Goal: Task Accomplishment & Management: Complete application form

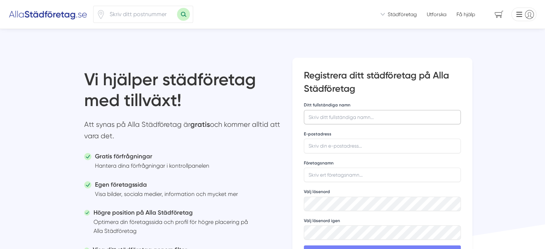
click at [321, 112] on input "Ditt fullständiga namn" at bounding box center [382, 117] width 157 height 14
type input "a"
type input "Addilh Skarhed"
click at [325, 148] on input "E-postadress" at bounding box center [382, 146] width 157 height 14
drag, startPoint x: 381, startPoint y: 147, endPoint x: 350, endPoint y: 147, distance: 31.2
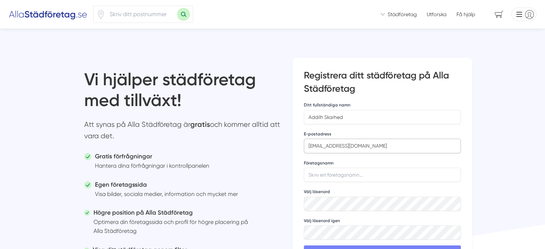
click at [350, 147] on input "addilh.skarhed@gmail.com" at bounding box center [382, 146] width 157 height 14
type input "[EMAIL_ADDRESS][DOMAIN_NAME]"
click at [342, 175] on input "Företagsnamn" at bounding box center [382, 175] width 157 height 14
type input "Limpio Städ"
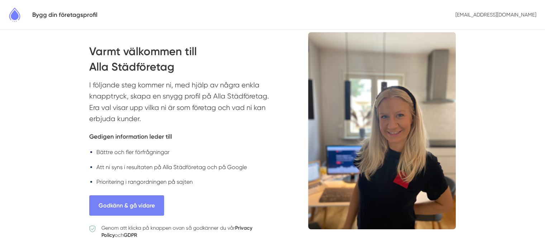
scroll to position [20, 0]
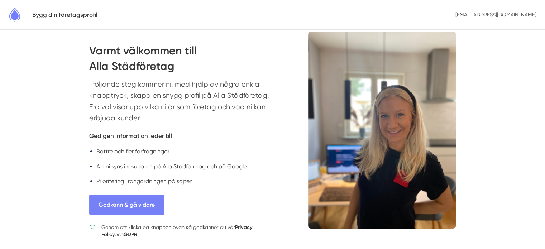
click at [202, 91] on p "I följande steg kommer ni, med hjälp av några enkla knapptryck, skapa en snygg …" at bounding box center [184, 103] width 190 height 49
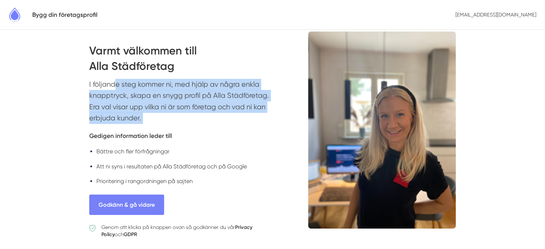
click at [202, 91] on p "I följande steg kommer ni, med hjälp av några enkla knapptryck, skapa en snygg …" at bounding box center [184, 103] width 190 height 49
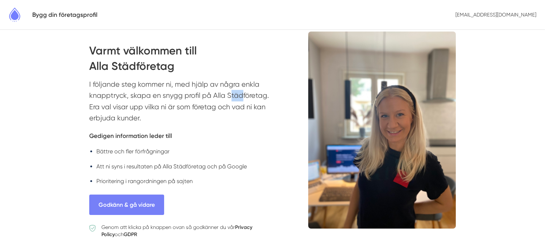
click at [202, 91] on p "I följande steg kommer ni, med hjälp av några enkla knapptryck, skapa en snygg …" at bounding box center [184, 103] width 190 height 49
click at [140, 202] on button "Godkänn & gå vidare" at bounding box center [126, 205] width 75 height 20
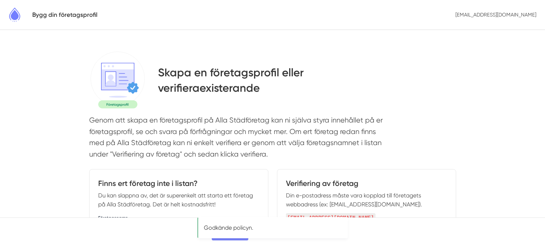
select select
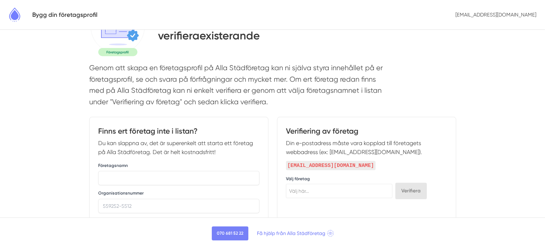
scroll to position [53, 0]
click at [182, 181] on input "text" at bounding box center [178, 177] width 161 height 14
type input "Limpio Städ"
click at [143, 208] on input "Organisationsnummer" at bounding box center [178, 205] width 161 height 14
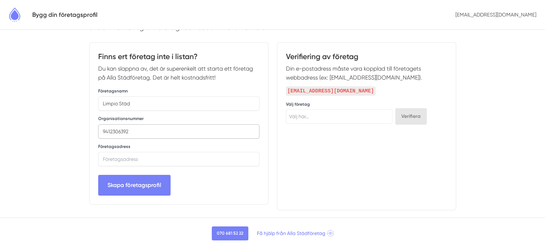
scroll to position [127, 0]
type input "9412306392"
click at [165, 160] on input "text" at bounding box center [178, 159] width 161 height 14
click at [136, 159] on input "Övre Nytorgsg, Helsingborg, Sverige" at bounding box center [178, 159] width 161 height 14
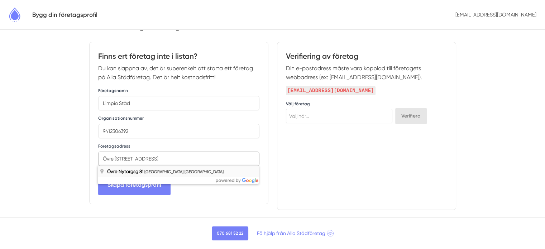
type input "Övre Nytorgsg 81, Helsingborg, Sverige"
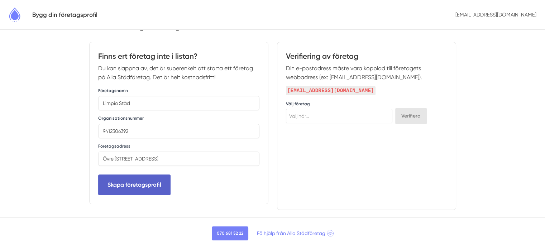
click at [145, 181] on button "Skapa företagsprofil" at bounding box center [134, 185] width 72 height 20
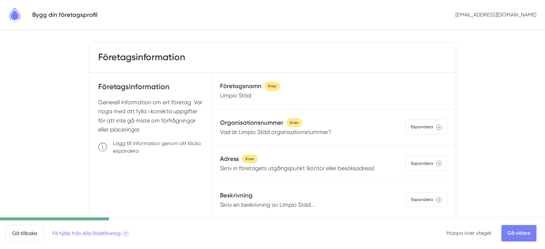
scroll to position [9, 0]
click at [425, 128] on div "Expandera" at bounding box center [427, 127] width 42 height 15
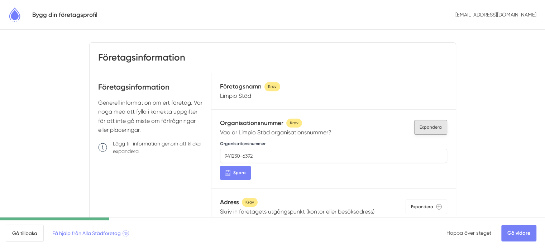
click at [428, 129] on div "Expandera" at bounding box center [430, 127] width 33 height 15
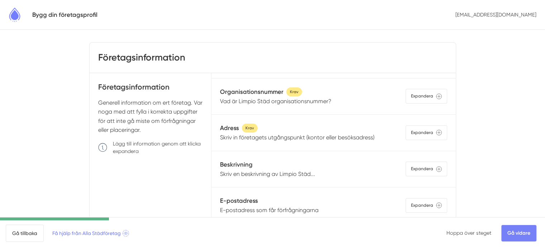
scroll to position [32, 0]
click at [419, 132] on div "Expandera" at bounding box center [427, 132] width 42 height 15
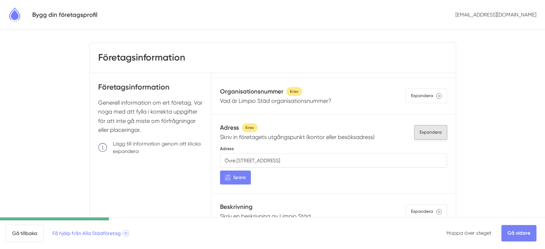
click at [418, 132] on div "Expandera" at bounding box center [430, 132] width 33 height 15
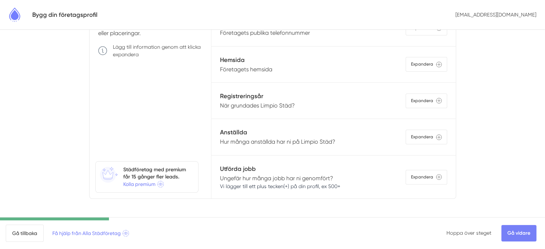
scroll to position [108, 0]
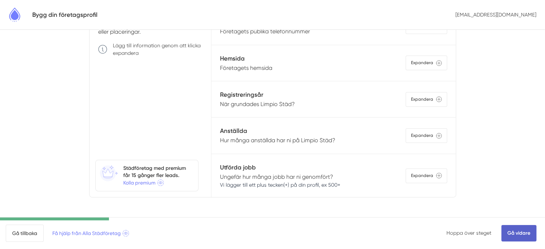
click at [510, 234] on link "Gå vidare" at bounding box center [518, 233] width 35 height 16
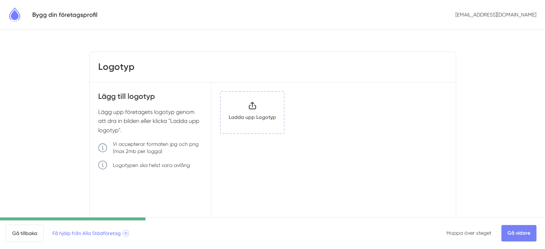
click at [255, 121] on input "Klicka här eller dra och släpp bilder här för att ladda upp" at bounding box center [252, 113] width 63 height 42
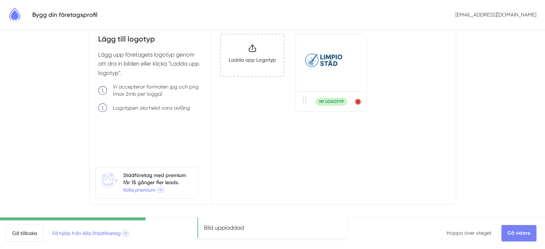
scroll to position [65, 0]
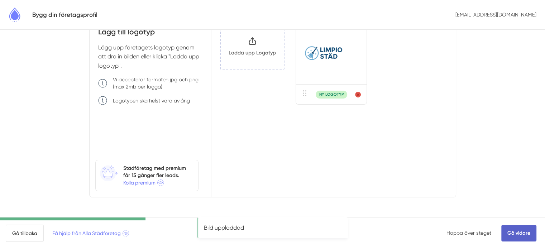
click at [505, 231] on link "Gå vidare" at bounding box center [518, 233] width 35 height 16
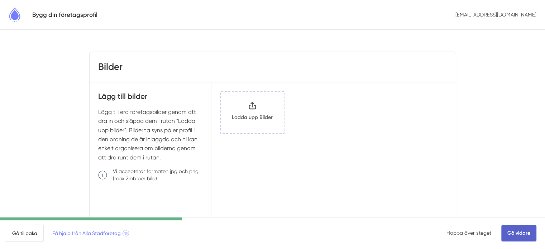
click at [523, 235] on link "Gå vidare" at bounding box center [518, 233] width 35 height 16
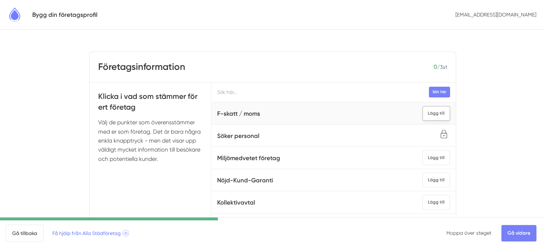
click at [423, 110] on div "Lägg till" at bounding box center [437, 113] width 28 height 15
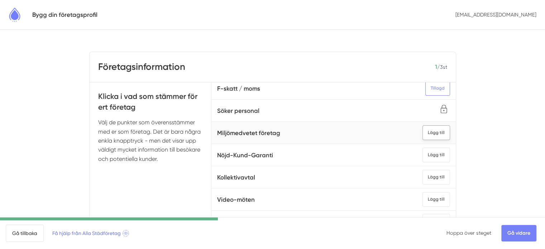
scroll to position [25, 0]
click at [423, 156] on div "Lägg till" at bounding box center [437, 154] width 28 height 15
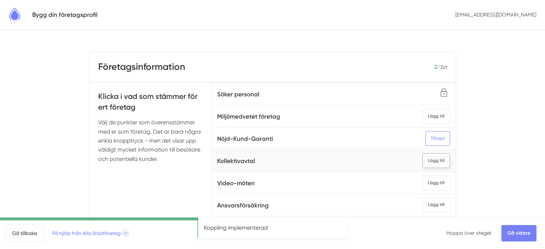
scroll to position [52, 0]
click at [426, 197] on div "Lägg till" at bounding box center [437, 204] width 28 height 15
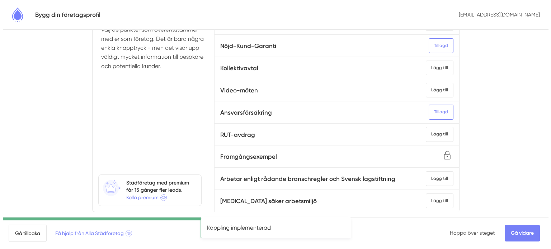
scroll to position [95, 0]
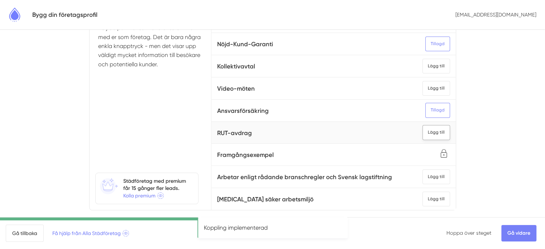
click at [423, 125] on div "Lägg till" at bounding box center [437, 132] width 28 height 15
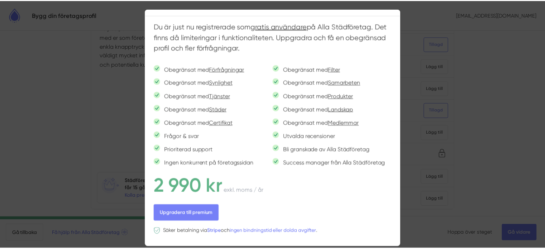
scroll to position [26, 0]
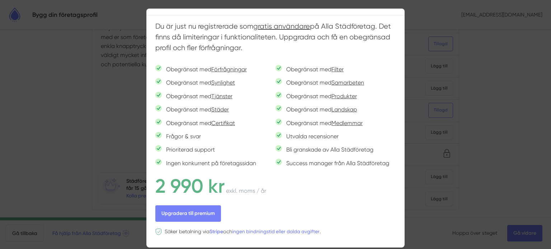
click at [466, 153] on div at bounding box center [275, 124] width 551 height 249
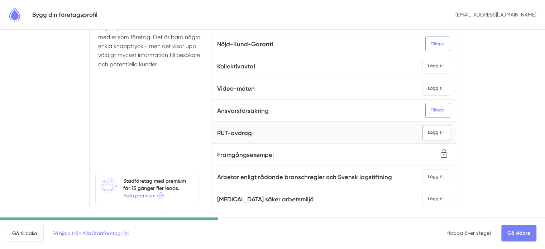
scroll to position [31, 0]
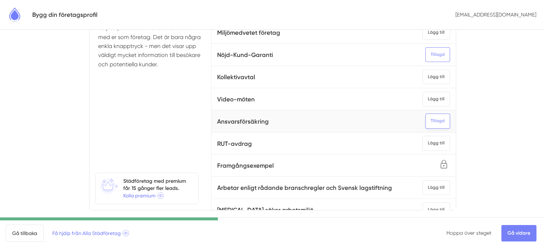
click at [429, 121] on div "Tillagd" at bounding box center [437, 121] width 25 height 15
click at [424, 143] on div "Lägg till" at bounding box center [437, 143] width 28 height 15
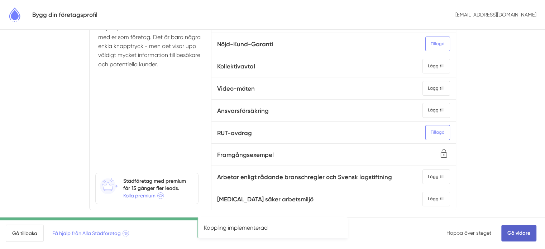
click at [519, 235] on link "Gå vidare" at bounding box center [518, 233] width 35 height 16
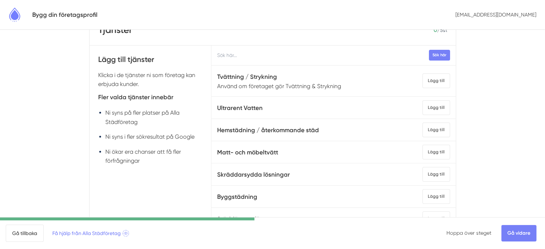
scroll to position [37, 0]
click at [423, 133] on div "Lägg till" at bounding box center [437, 129] width 28 height 15
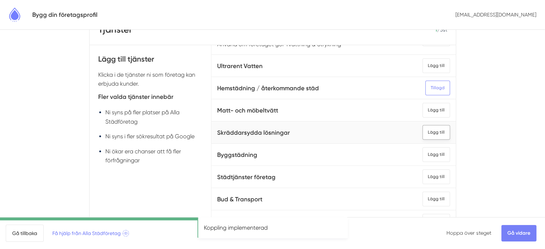
scroll to position [42, 0]
click at [423, 178] on div "Lägg till" at bounding box center [437, 176] width 28 height 15
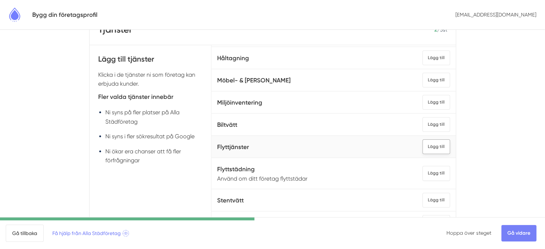
scroll to position [216, 0]
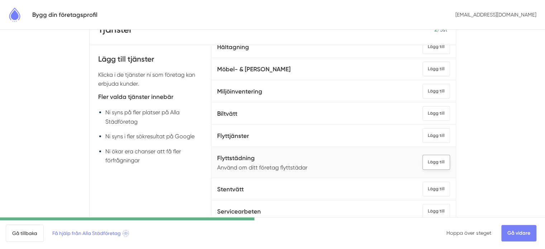
click at [430, 162] on div "Lägg till" at bounding box center [437, 162] width 28 height 15
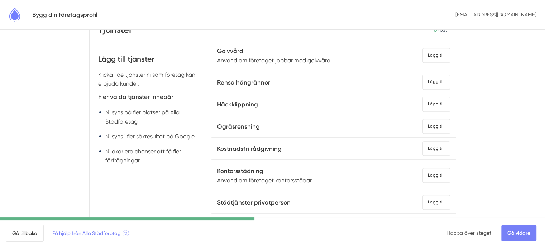
scroll to position [421, 0]
click at [427, 127] on div "Lägg till" at bounding box center [437, 126] width 28 height 15
click at [423, 99] on div "Lägg till" at bounding box center [437, 103] width 28 height 15
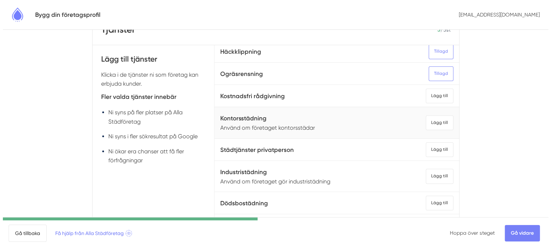
scroll to position [476, 0]
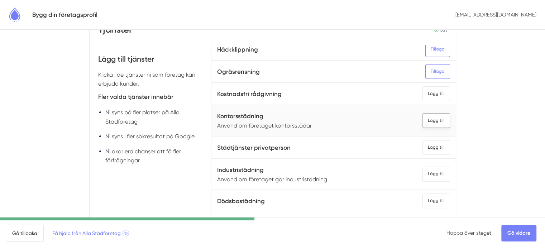
click at [427, 119] on div "Lägg till" at bounding box center [437, 120] width 28 height 15
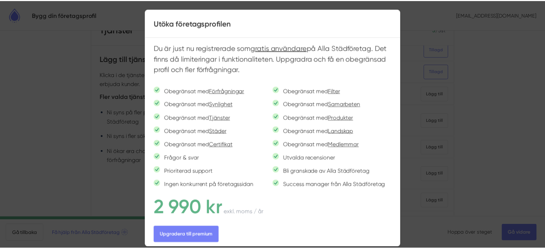
scroll to position [26, 0]
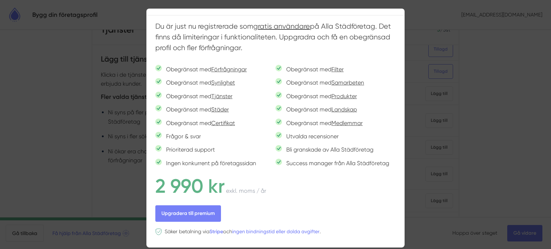
click at [60, 149] on div at bounding box center [275, 124] width 551 height 249
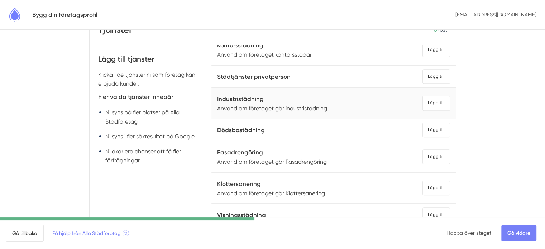
scroll to position [549, 0]
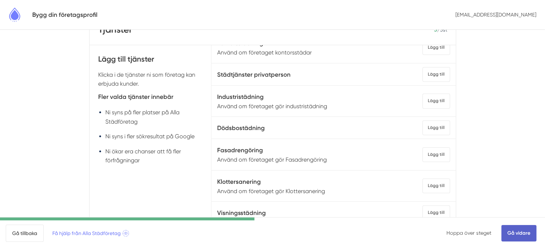
click at [511, 233] on link "Gå vidare" at bounding box center [518, 233] width 35 height 16
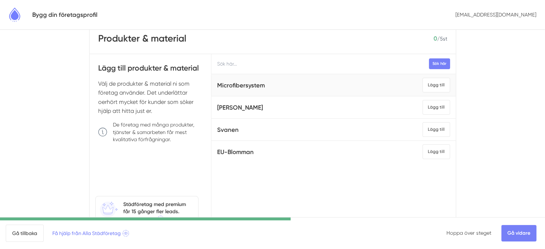
scroll to position [30, 0]
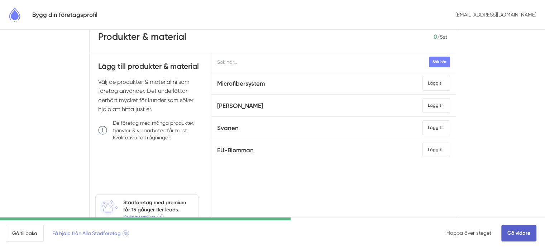
click at [526, 230] on link "Gå vidare" at bounding box center [518, 233] width 35 height 16
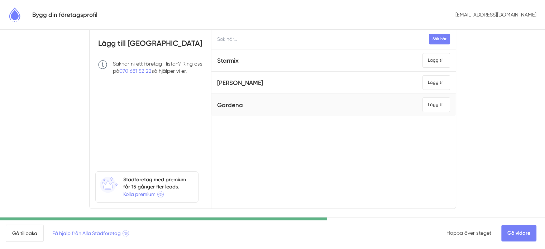
scroll to position [54, 0]
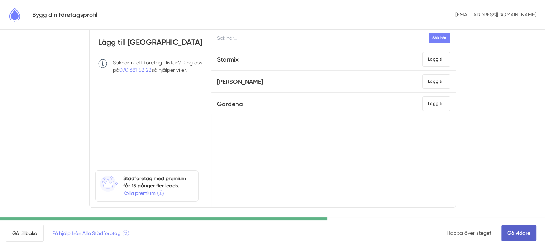
click at [516, 234] on link "Gå vidare" at bounding box center [518, 233] width 35 height 16
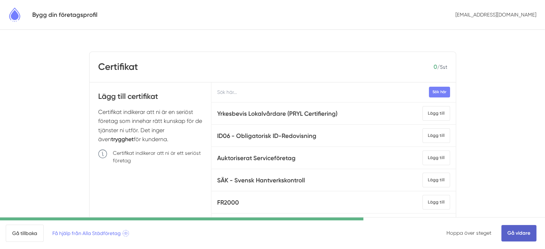
click at [524, 237] on link "Gå vidare" at bounding box center [518, 233] width 35 height 16
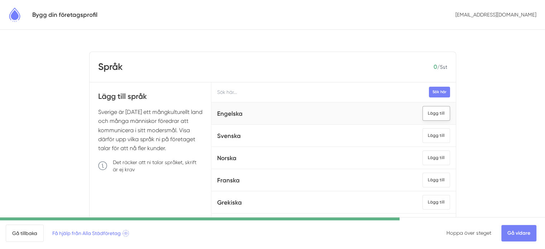
click at [429, 115] on div "Lägg till" at bounding box center [437, 113] width 28 height 15
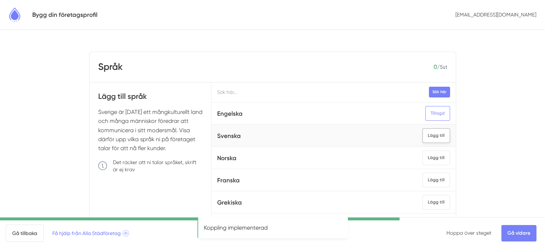
click at [428, 136] on div "Lägg till" at bounding box center [437, 135] width 28 height 15
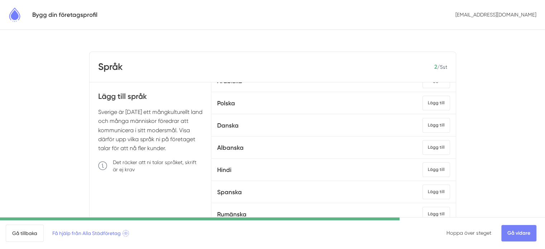
scroll to position [419, 0]
click at [425, 185] on div "Lägg till" at bounding box center [437, 192] width 28 height 15
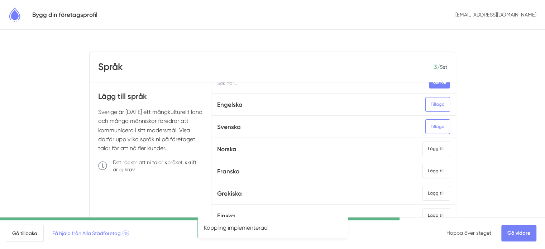
scroll to position [0, 0]
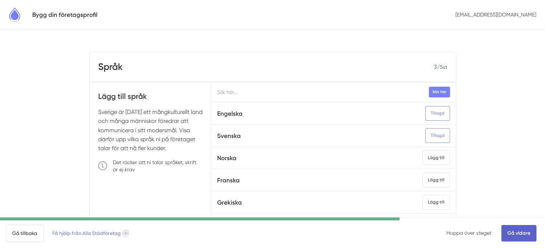
click at [524, 238] on link "Gå vidare" at bounding box center [518, 233] width 35 height 16
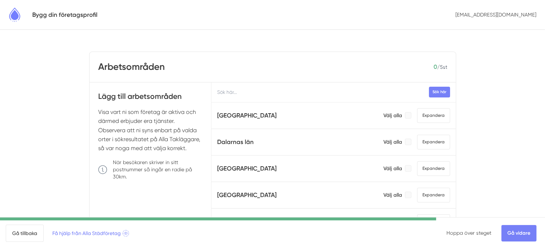
click at [308, 91] on input "text" at bounding box center [333, 92] width 244 height 20
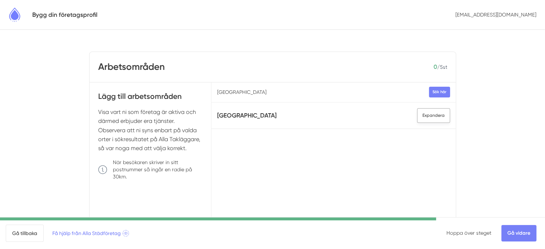
click at [429, 118] on span "Expandera" at bounding box center [433, 115] width 33 height 15
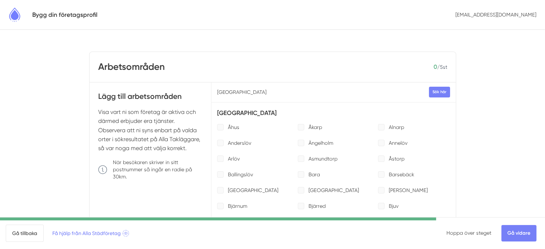
click at [349, 92] on input "[GEOGRAPHIC_DATA]" at bounding box center [333, 92] width 244 height 20
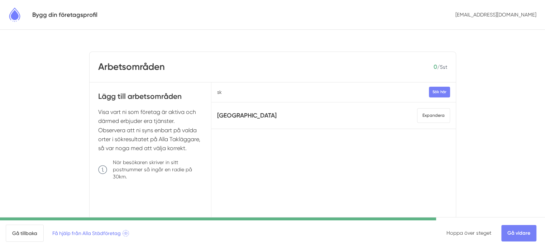
type input "s"
click at [429, 92] on button "Sök här" at bounding box center [439, 92] width 21 height 10
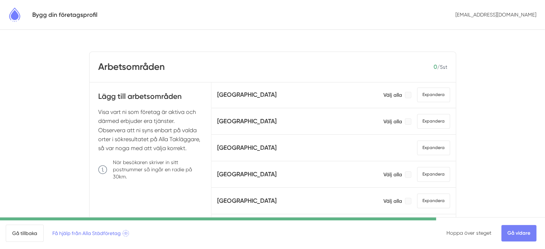
scroll to position [339, 0]
click at [417, 144] on span "Expandera" at bounding box center [433, 147] width 33 height 15
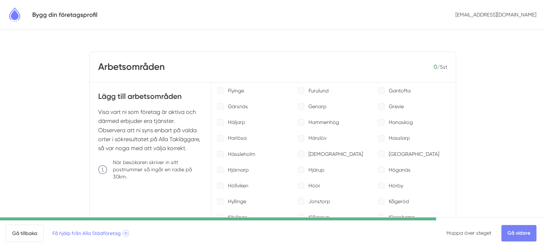
scroll to position [582, 0]
click at [378, 153] on div at bounding box center [381, 154] width 6 height 6
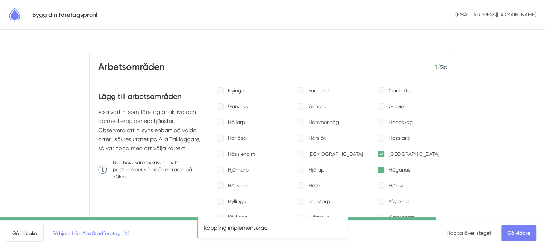
click at [378, 169] on div at bounding box center [381, 170] width 6 height 6
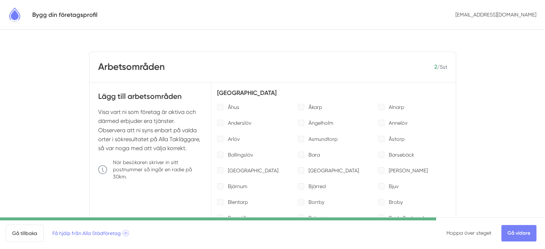
scroll to position [389, 0]
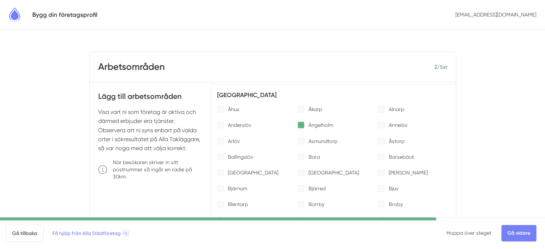
click at [298, 122] on div at bounding box center [301, 125] width 6 height 6
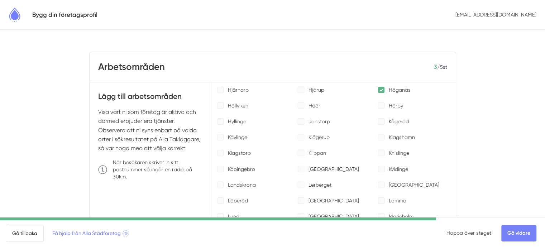
scroll to position [662, 0]
click at [218, 182] on div at bounding box center [220, 184] width 6 height 6
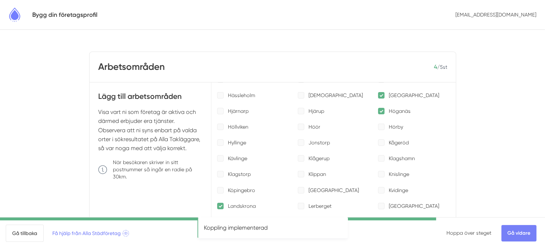
scroll to position [640, 0]
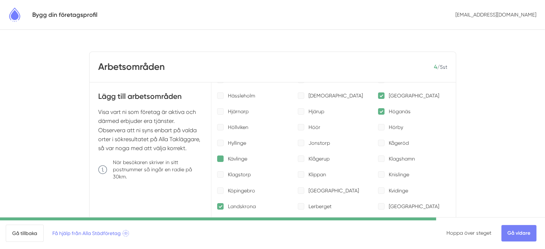
click at [219, 156] on div at bounding box center [220, 159] width 6 height 6
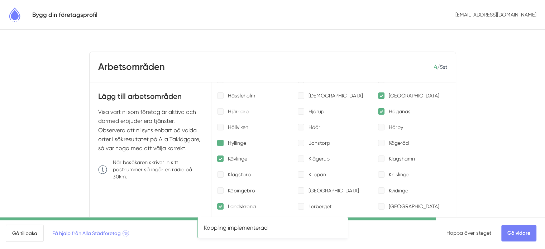
click at [219, 140] on div at bounding box center [220, 143] width 6 height 6
click at [515, 235] on link "Gå vidare" at bounding box center [518, 233] width 35 height 16
